Goal: Task Accomplishment & Management: Manage account settings

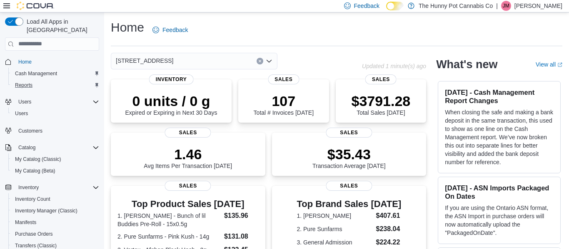
click at [50, 80] on div "Reports" at bounding box center [55, 85] width 87 height 10
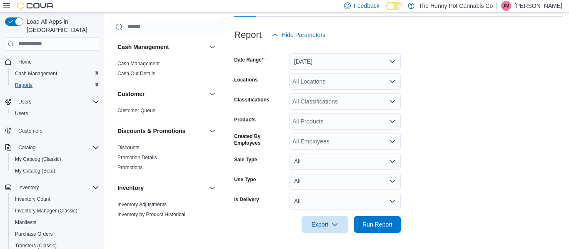
scroll to position [92, 0]
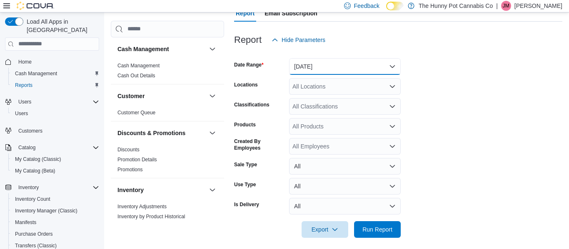
click at [333, 67] on button "[DATE]" at bounding box center [345, 66] width 112 height 17
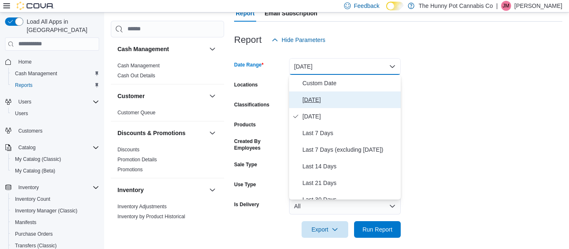
click at [327, 101] on span "[DATE]" at bounding box center [349, 100] width 95 height 10
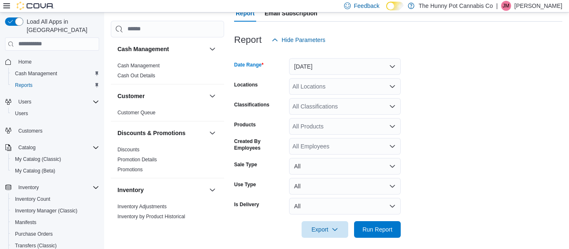
click at [331, 87] on div "All Locations" at bounding box center [345, 86] width 112 height 17
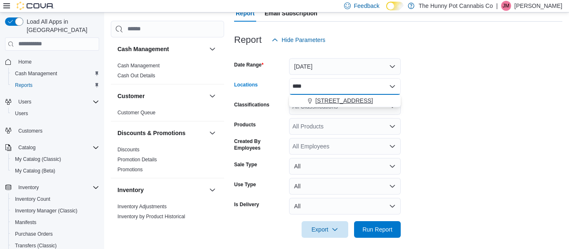
type input "****"
click at [367, 105] on button "[STREET_ADDRESS]" at bounding box center [345, 101] width 112 height 12
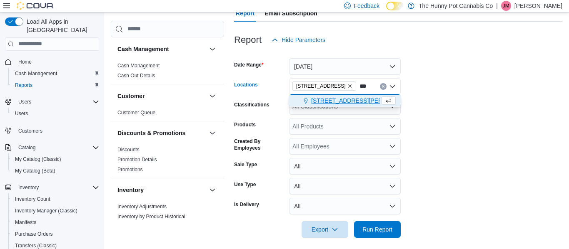
type input "***"
click at [361, 101] on span "[STREET_ADDRESS][PERSON_NAME]" at bounding box center [364, 101] width 106 height 8
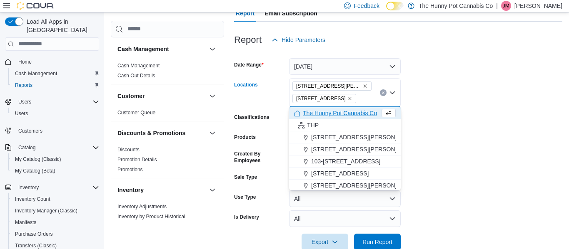
click at [505, 108] on form "Date Range [DATE] Locations [STREET_ADDRESS][PERSON_NAME] Combo box. Selected. …" at bounding box center [398, 149] width 328 height 202
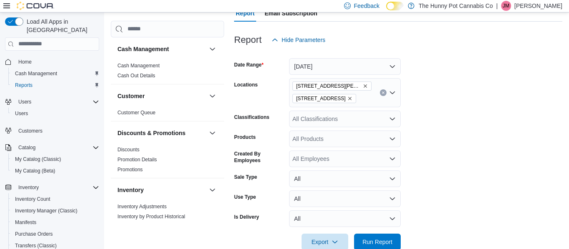
scroll to position [110, 0]
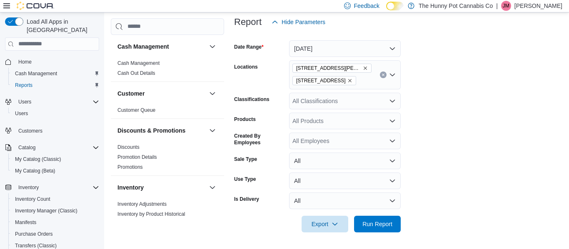
click at [363, 67] on icon "Remove 659 Upper James St from selection in this group" at bounding box center [365, 68] width 5 height 5
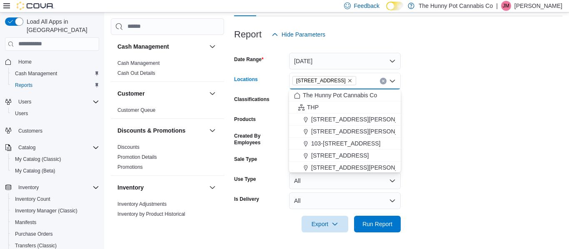
scroll to position [97, 0]
click at [374, 222] on span "Run Report" at bounding box center [377, 224] width 30 height 8
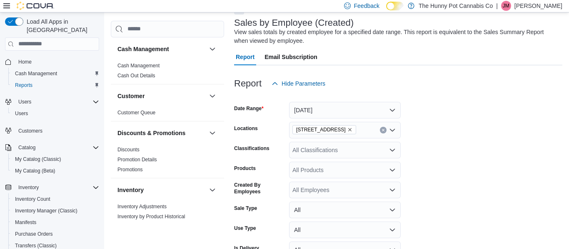
scroll to position [48, 0]
click at [347, 131] on icon "Remove 40 Centennial Pkwy from selection in this group" at bounding box center [349, 130] width 5 height 5
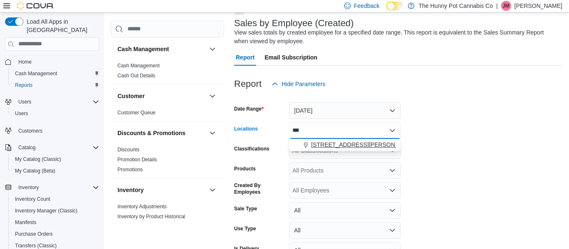
type input "***"
click at [351, 145] on span "[STREET_ADDRESS][PERSON_NAME]" at bounding box center [364, 145] width 106 height 8
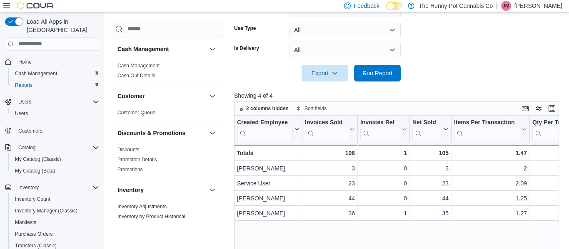
scroll to position [254, 0]
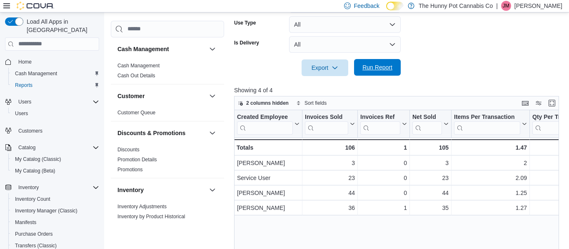
click at [371, 70] on span "Run Report" at bounding box center [377, 67] width 30 height 8
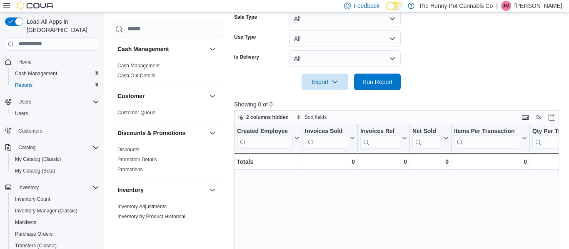
scroll to position [239, 0]
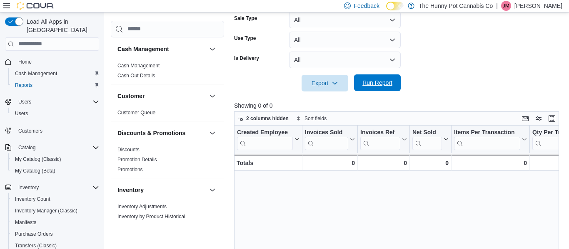
click at [384, 82] on span "Run Report" at bounding box center [377, 83] width 30 height 8
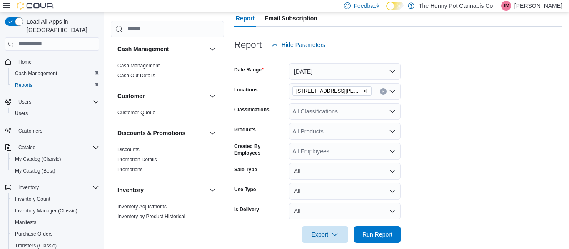
scroll to position [88, 0]
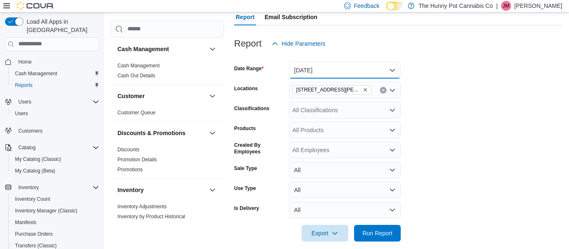
click at [366, 69] on button "[DATE]" at bounding box center [345, 70] width 112 height 17
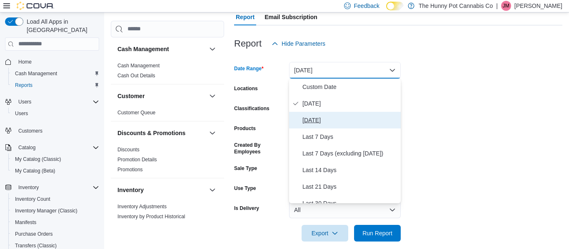
click at [322, 120] on span "[DATE]" at bounding box center [349, 120] width 95 height 10
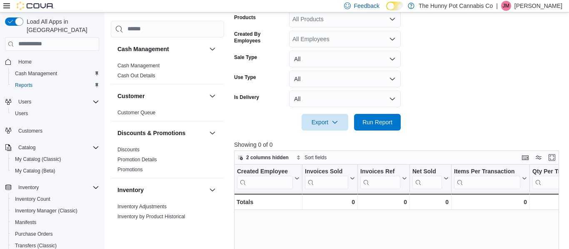
scroll to position [203, 0]
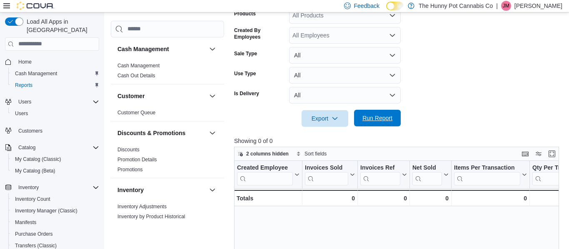
click at [379, 120] on span "Run Report" at bounding box center [377, 118] width 30 height 8
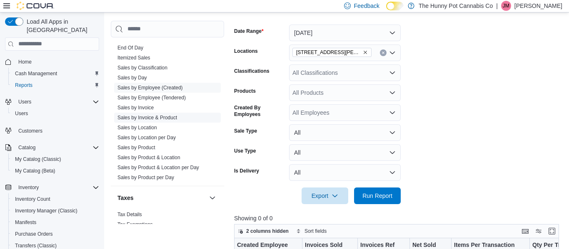
scroll to position [476, 0]
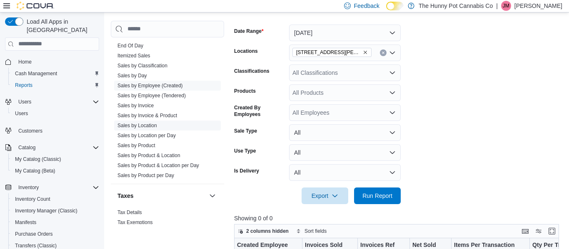
click at [154, 127] on link "Sales by Location" at bounding box center [137, 126] width 40 height 6
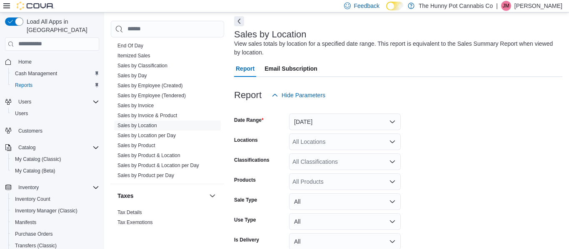
scroll to position [28, 0]
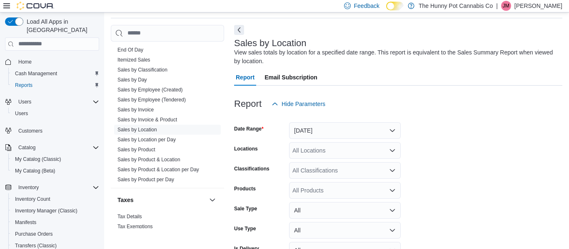
click at [322, 154] on div "All Locations" at bounding box center [345, 150] width 112 height 17
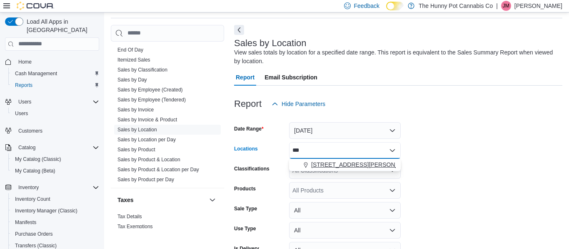
type input "***"
click at [323, 161] on span "[STREET_ADDRESS][PERSON_NAME]" at bounding box center [364, 165] width 106 height 8
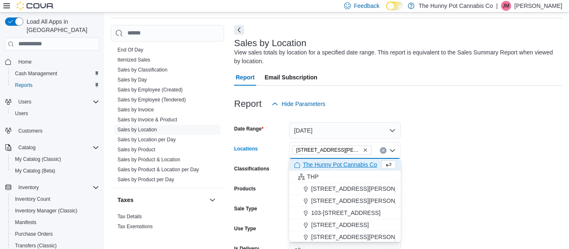
click at [495, 139] on form "Date Range [DATE] Locations [STREET_ADDRESS][PERSON_NAME] Selected. [STREET_ADD…" at bounding box center [398, 197] width 328 height 170
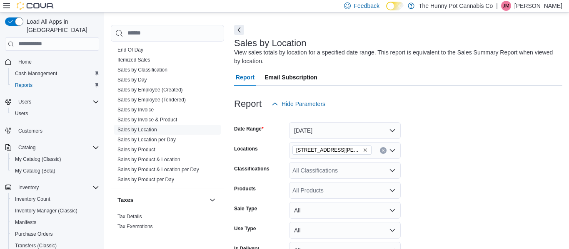
scroll to position [77, 0]
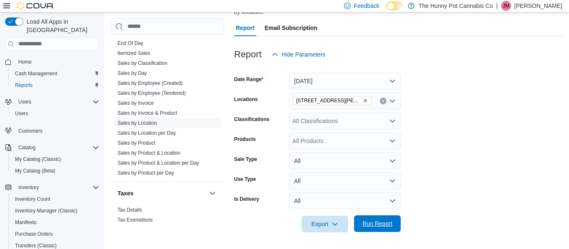
click at [360, 227] on span "Run Report" at bounding box center [377, 224] width 37 height 17
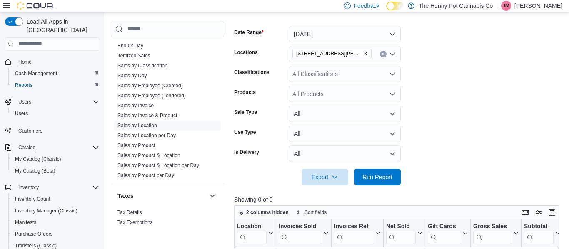
scroll to position [124, 0]
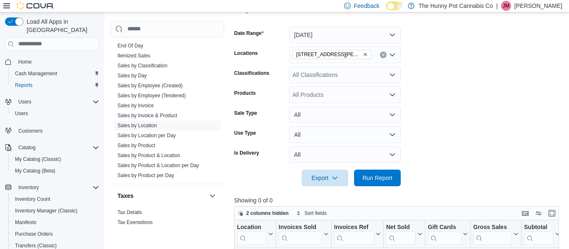
click at [363, 56] on icon "Remove 659 Upper James St from selection in this group" at bounding box center [365, 54] width 5 height 5
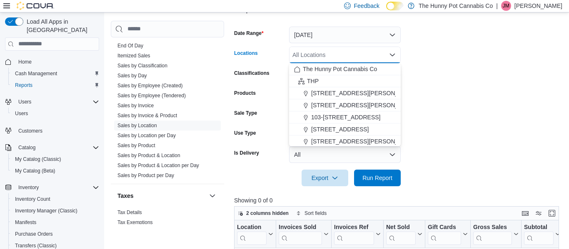
click at [463, 65] on form "Date Range [DATE] Locations All Locations Combo box. Selected. Combo box input.…" at bounding box center [398, 102] width 328 height 170
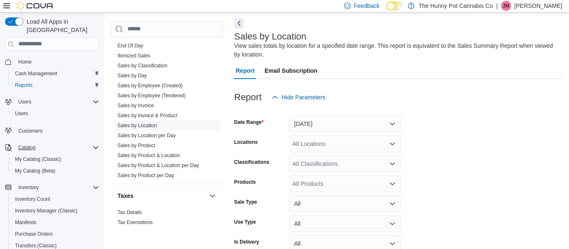
scroll to position [29, 0]
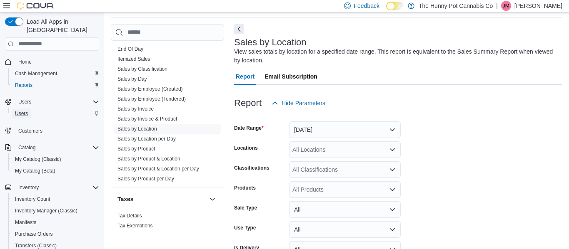
click at [25, 110] on span "Users" at bounding box center [21, 113] width 13 height 7
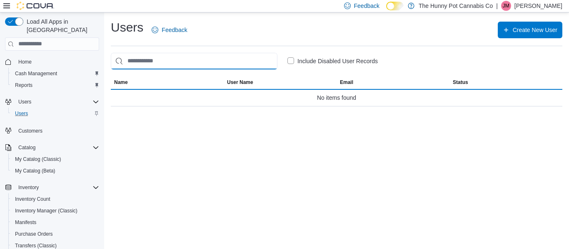
click at [182, 59] on input "search" at bounding box center [194, 61] width 167 height 17
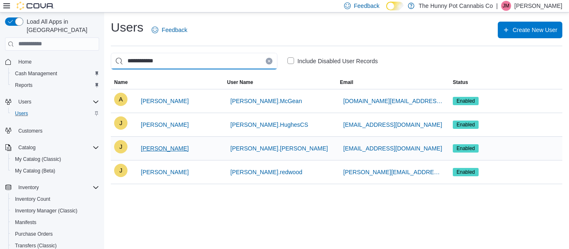
type input "**********"
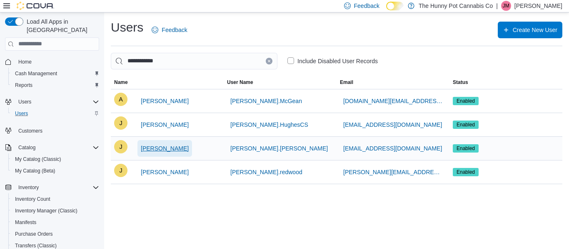
click at [175, 148] on span "[PERSON_NAME]" at bounding box center [165, 148] width 48 height 8
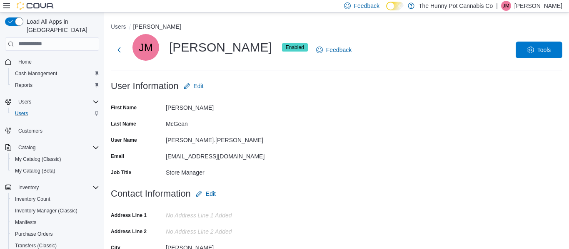
scroll to position [0, 0]
click at [122, 26] on button "Users" at bounding box center [118, 26] width 15 height 7
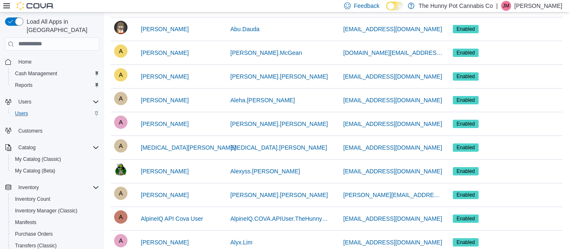
scroll to position [95, 0]
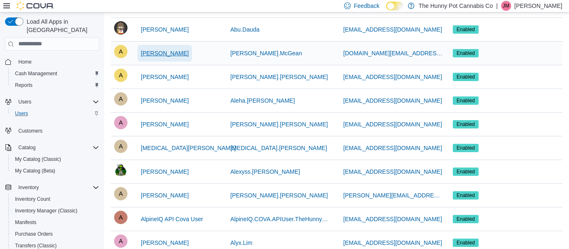
click at [171, 55] on span "[PERSON_NAME]" at bounding box center [165, 53] width 48 height 8
